Goal: Task Accomplishment & Management: Use online tool/utility

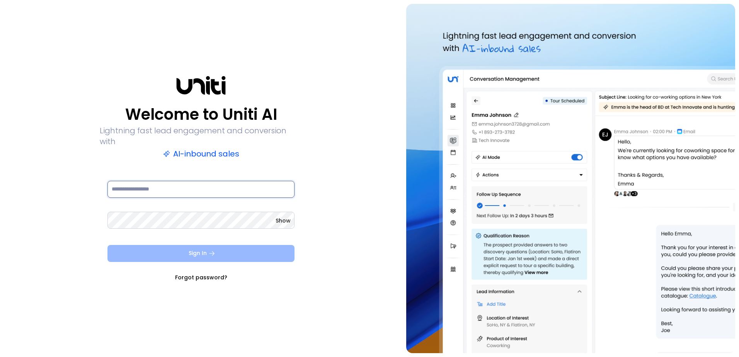
type input "**********"
click at [176, 247] on button "Sign In" at bounding box center [200, 253] width 187 height 17
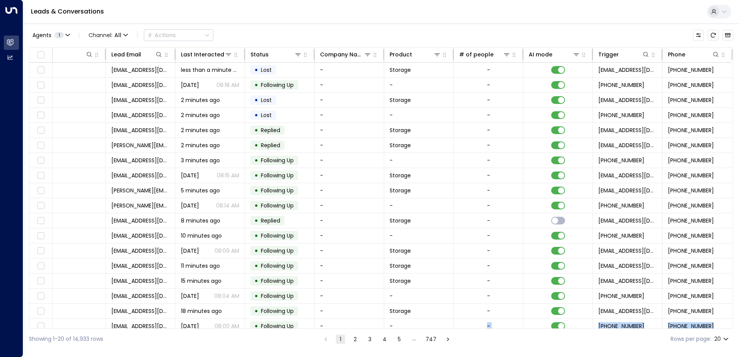
scroll to position [38, 124]
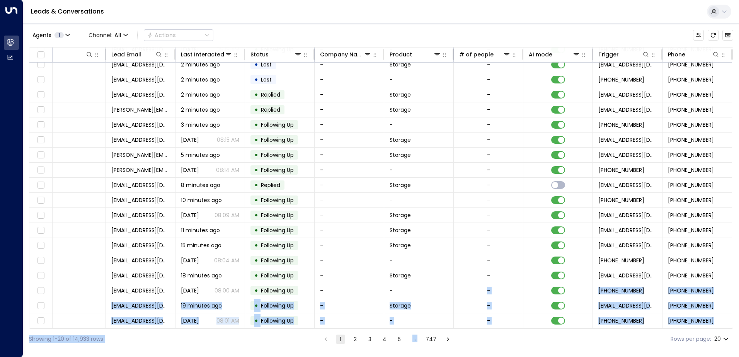
drag, startPoint x: 485, startPoint y: 328, endPoint x: 493, endPoint y: 328, distance: 7.7
click at [493, 328] on div "Lead Name Lead Email Last Interacted Status Company Name Product # of people AI…" at bounding box center [381, 188] width 704 height 282
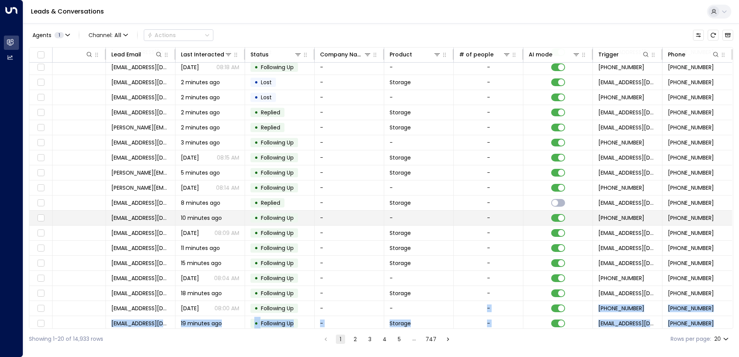
scroll to position [0, 124]
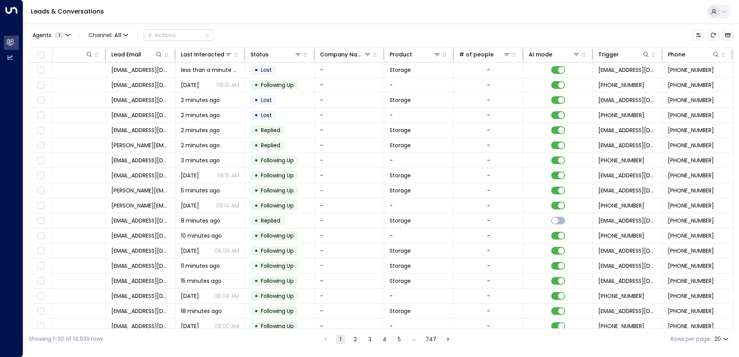
drag, startPoint x: 535, startPoint y: 329, endPoint x: 508, endPoint y: 335, distance: 27.7
click at [508, 335] on div "Showing 1-20 of 14,933 rows 1 2 3 4 5 … 747 Rows per page: 20 **" at bounding box center [381, 339] width 704 height 20
click at [703, 36] on button "Customize" at bounding box center [698, 35] width 11 height 11
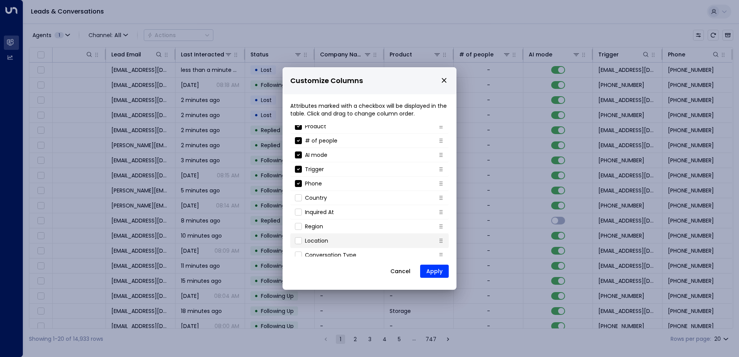
scroll to position [83, 0]
click at [335, 236] on li "Location" at bounding box center [369, 235] width 158 height 14
click at [295, 238] on li "Location" at bounding box center [369, 235] width 158 height 14
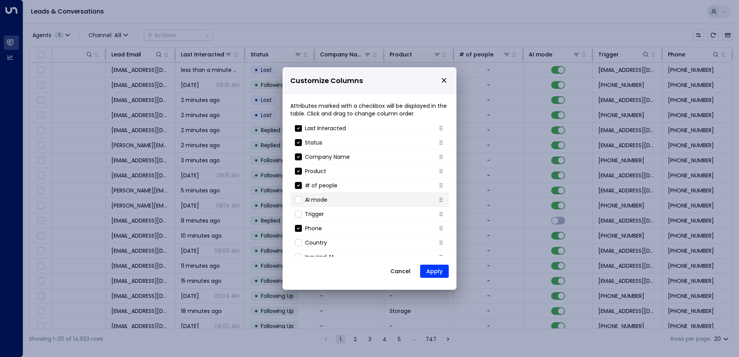
scroll to position [44, 0]
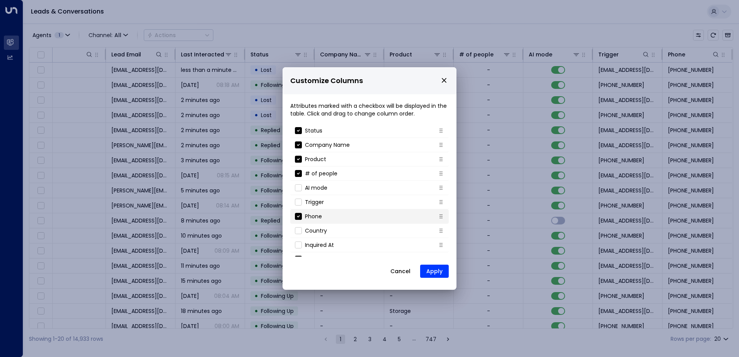
click at [299, 220] on div "Phone" at bounding box center [308, 217] width 27 height 8
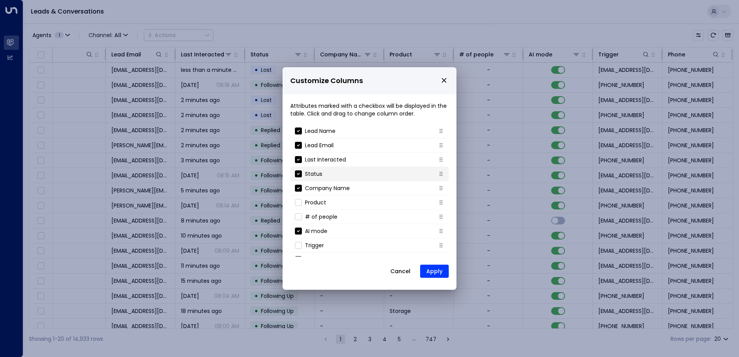
scroll to position [0, 0]
click at [440, 271] on button "Apply" at bounding box center [434, 271] width 29 height 13
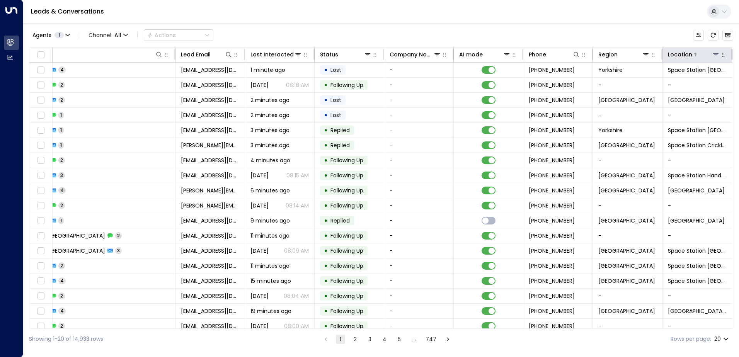
click at [713, 54] on icon at bounding box center [716, 54] width 6 height 6
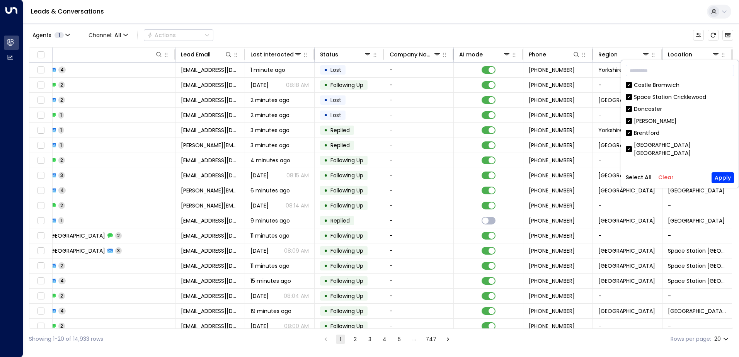
click at [662, 179] on button "Clear" at bounding box center [665, 177] width 15 height 6
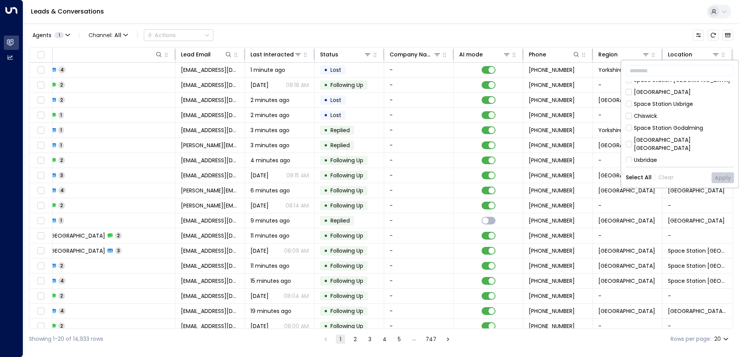
scroll to position [193, 0]
click at [676, 112] on div "Space Station Godalming" at bounding box center [668, 116] width 69 height 8
click at [720, 178] on button "Apply" at bounding box center [722, 177] width 22 height 11
